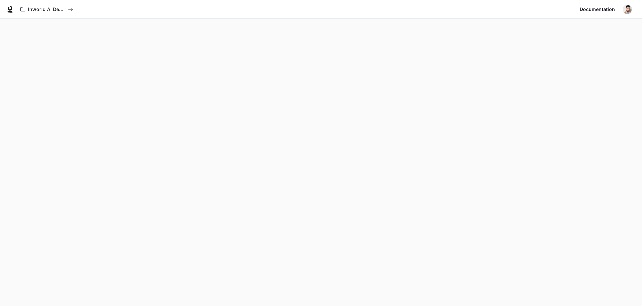
scroll to position [19, 0]
